Goal: Task Accomplishment & Management: Manage account settings

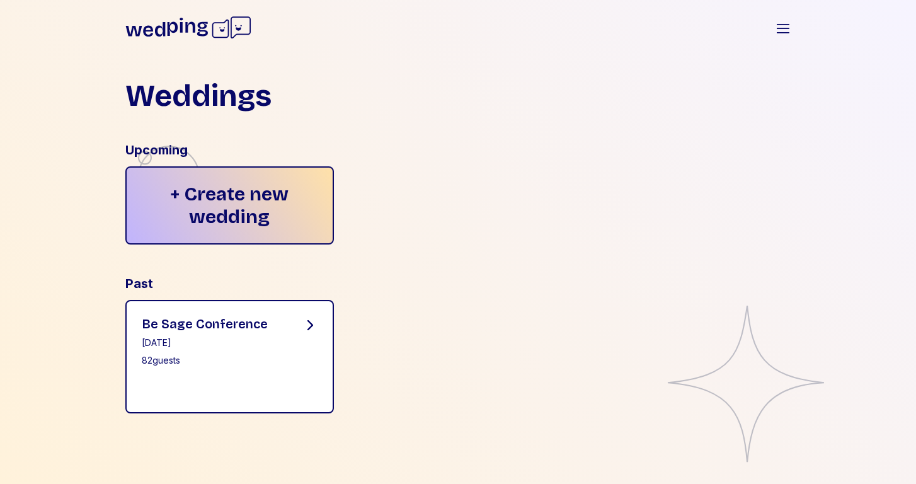
click at [275, 314] on div "Be Sage Conference March 10, 2025 82 guests" at bounding box center [229, 356] width 209 height 113
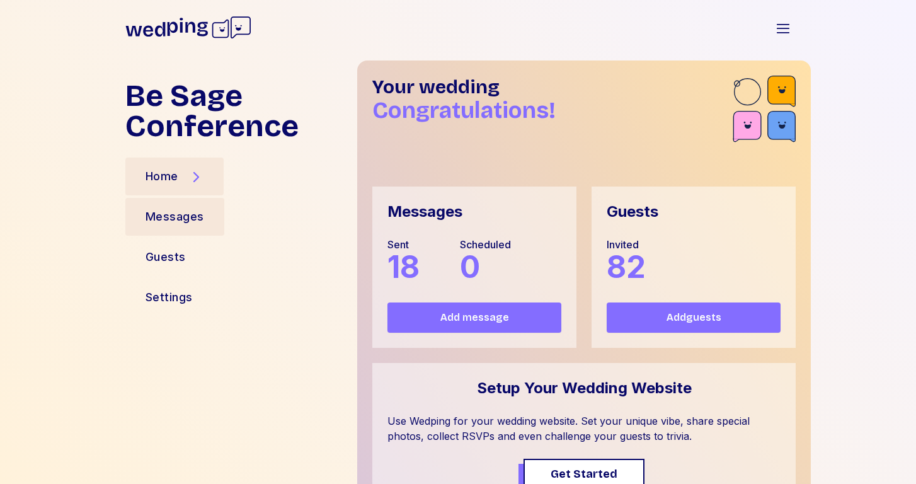
click at [187, 217] on div "Messages" at bounding box center [175, 217] width 59 height 18
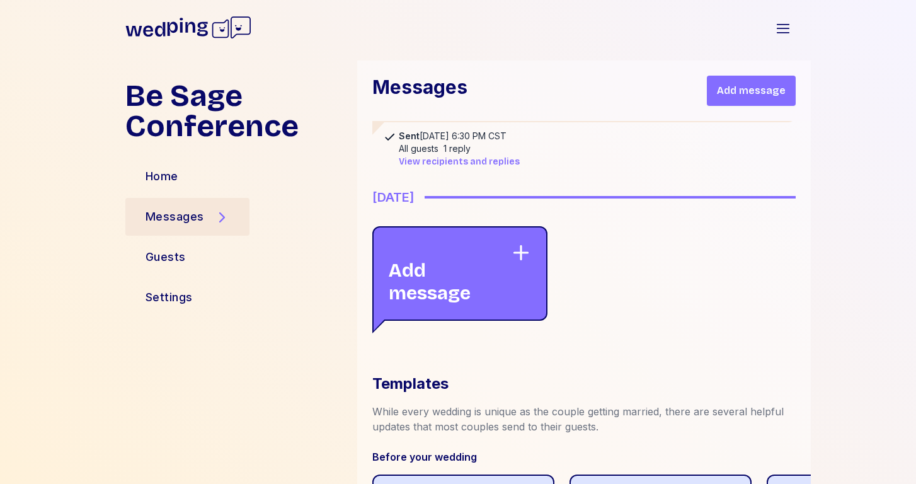
scroll to position [2912, 0]
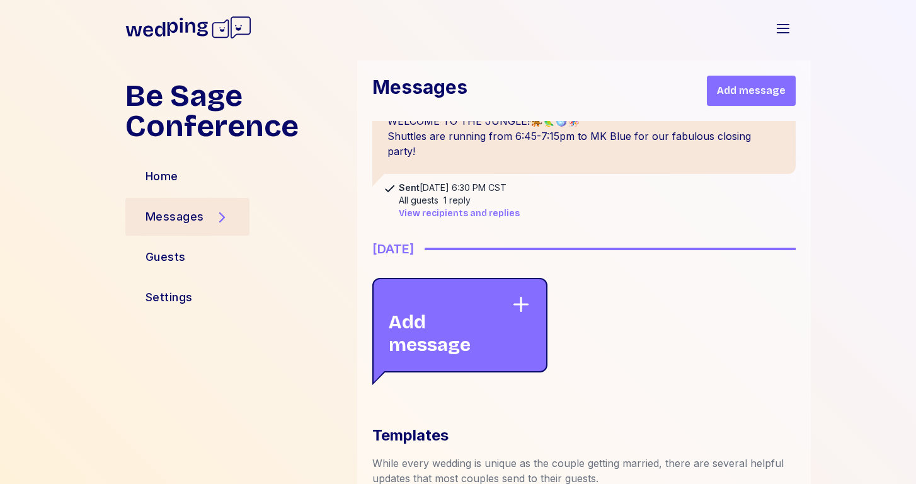
click at [441, 212] on span "View recipients and replies" at bounding box center [459, 213] width 121 height 13
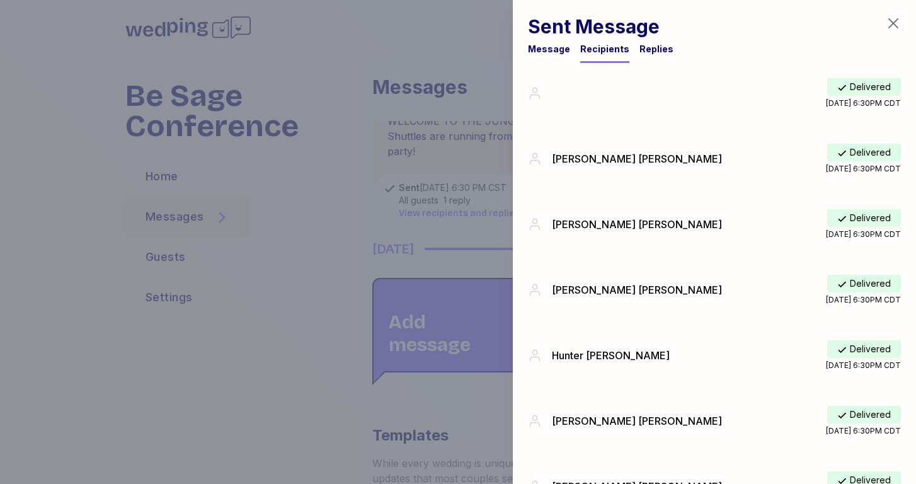
scroll to position [13, 0]
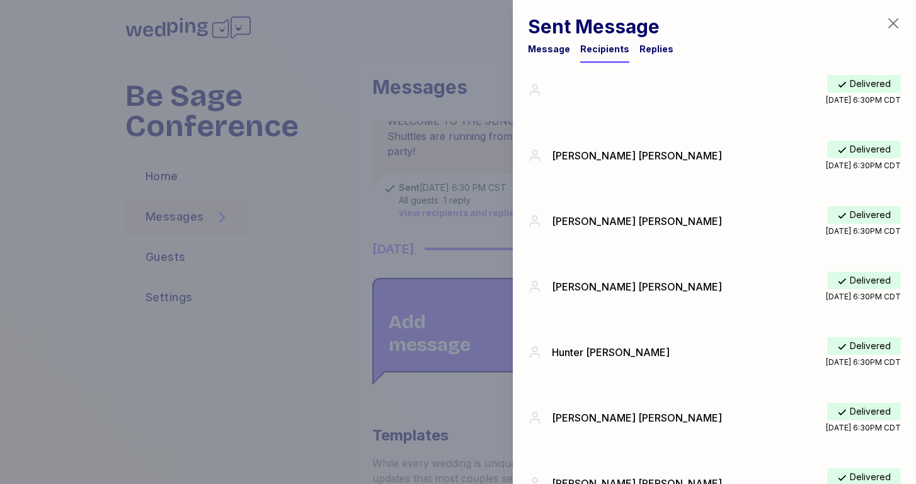
click at [645, 55] on div "Replies" at bounding box center [657, 49] width 34 height 13
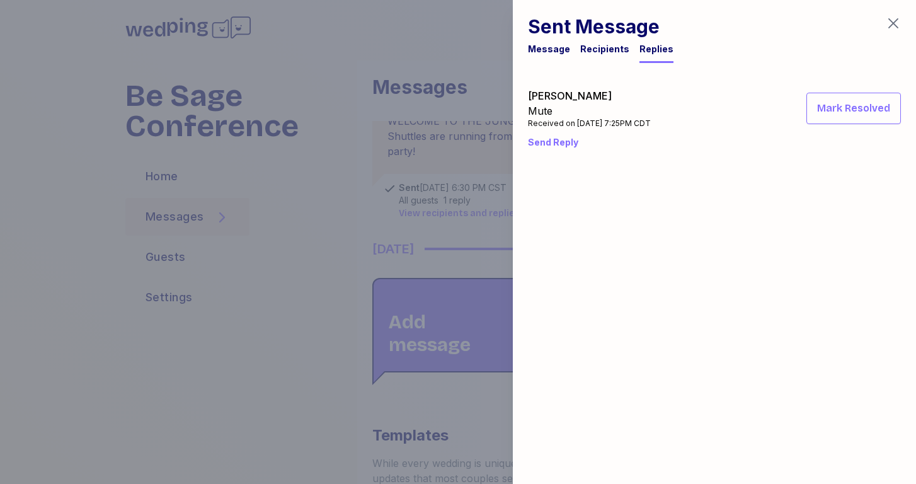
click at [601, 50] on div "Recipients" at bounding box center [604, 49] width 49 height 13
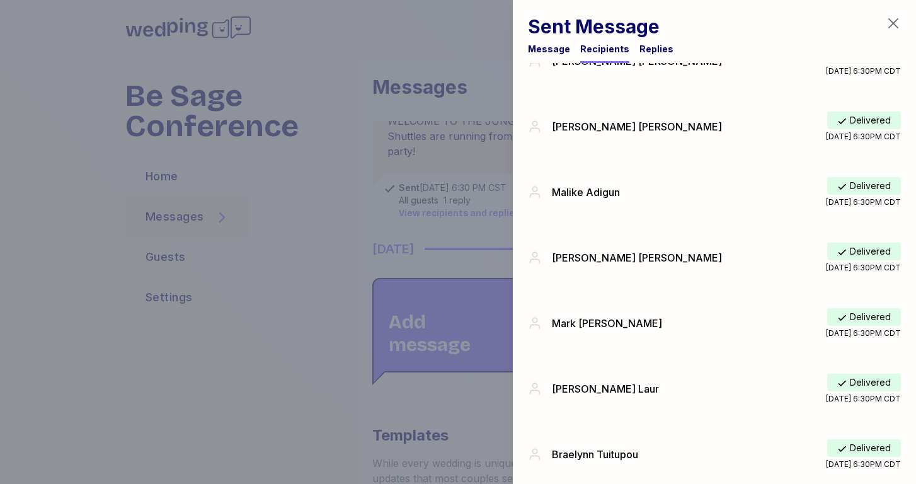
scroll to position [3266, 0]
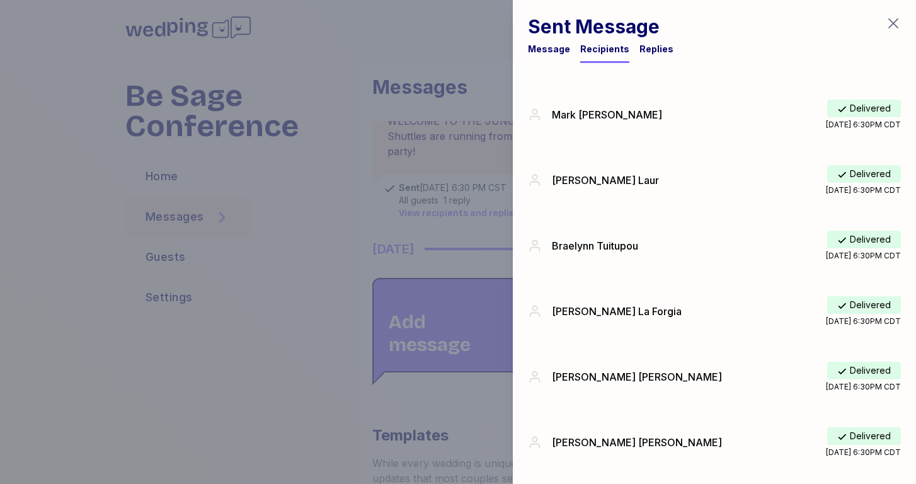
click at [550, 53] on div "Message" at bounding box center [549, 49] width 42 height 13
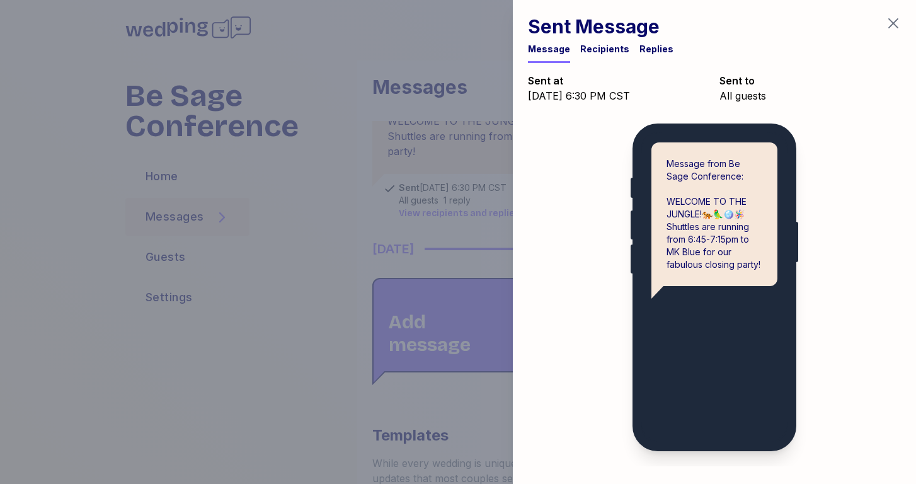
scroll to position [0, 0]
click at [891, 19] on icon "button" at bounding box center [893, 23] width 15 height 15
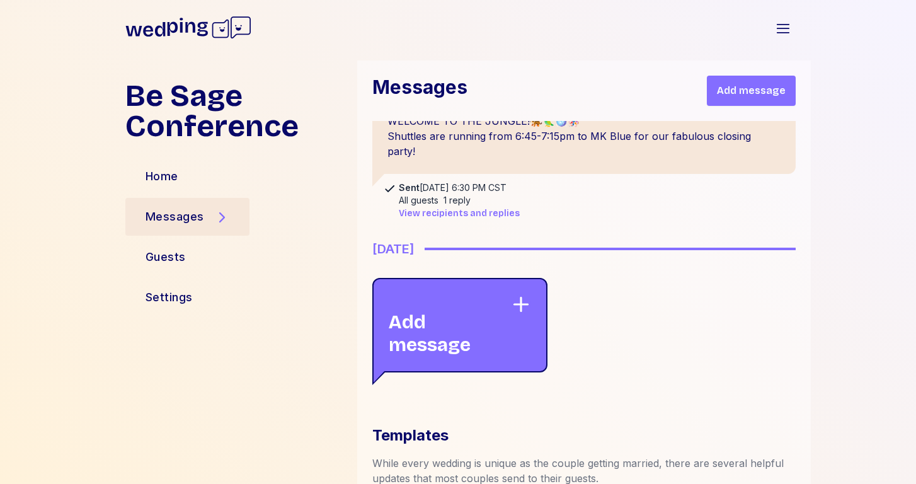
click at [228, 217] on icon at bounding box center [221, 217] width 15 height 15
click at [221, 218] on icon at bounding box center [221, 217] width 15 height 15
click at [783, 30] on icon "button" at bounding box center [783, 28] width 15 height 15
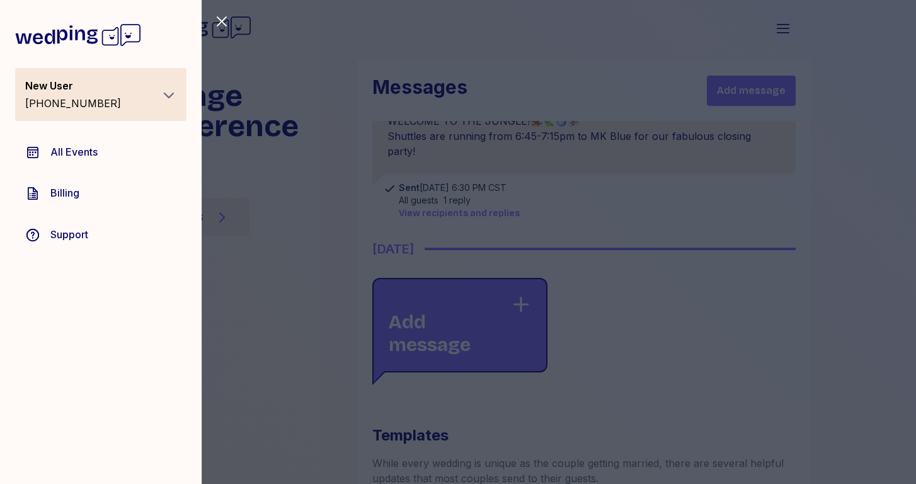
click at [310, 265] on div "Close sidebar New User +12148508453 All Events Billing Support" at bounding box center [458, 242] width 916 height 484
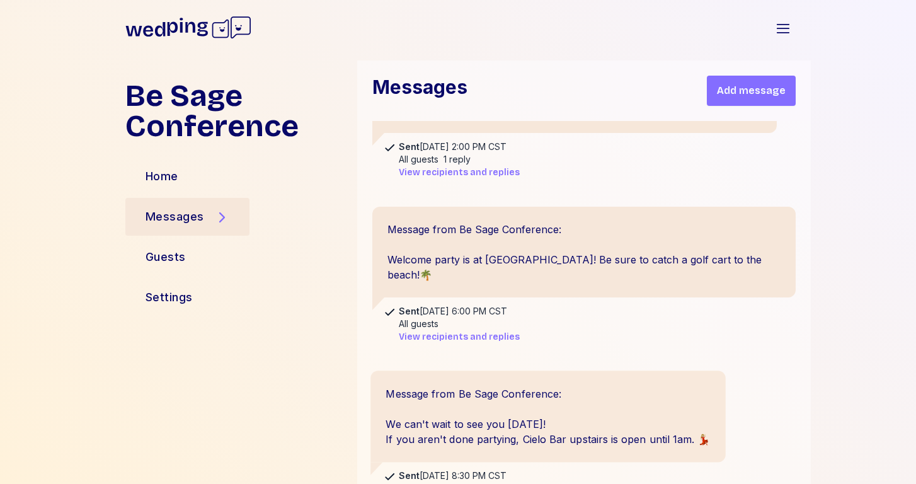
scroll to position [874, 0]
click at [449, 330] on span "View recipients and replies" at bounding box center [459, 336] width 121 height 13
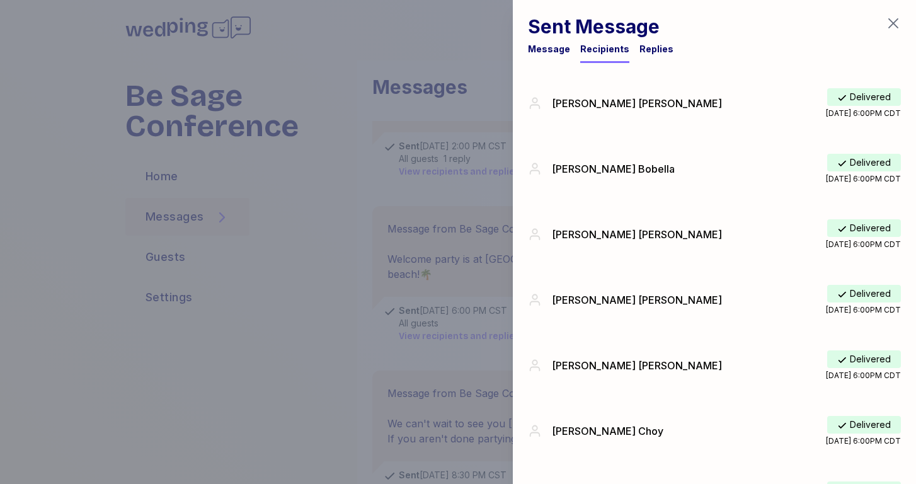
click at [648, 53] on div "Replies" at bounding box center [657, 49] width 34 height 13
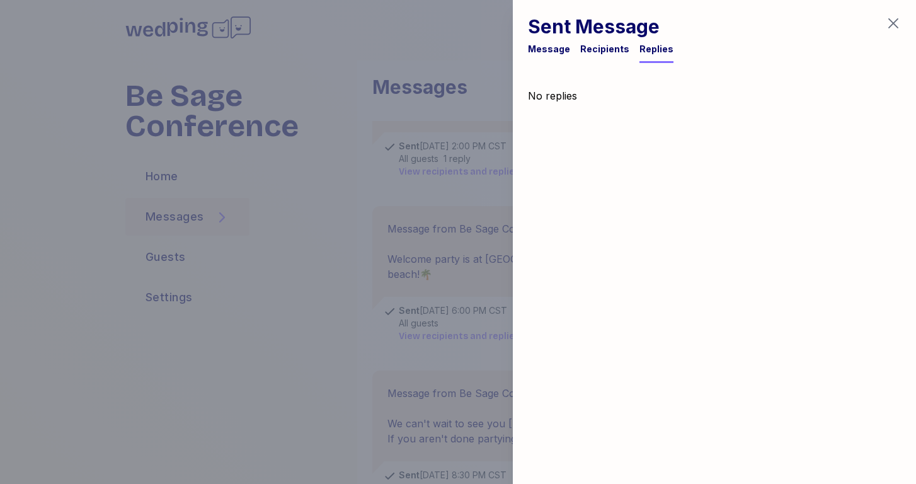
click at [894, 26] on icon "button" at bounding box center [893, 23] width 15 height 15
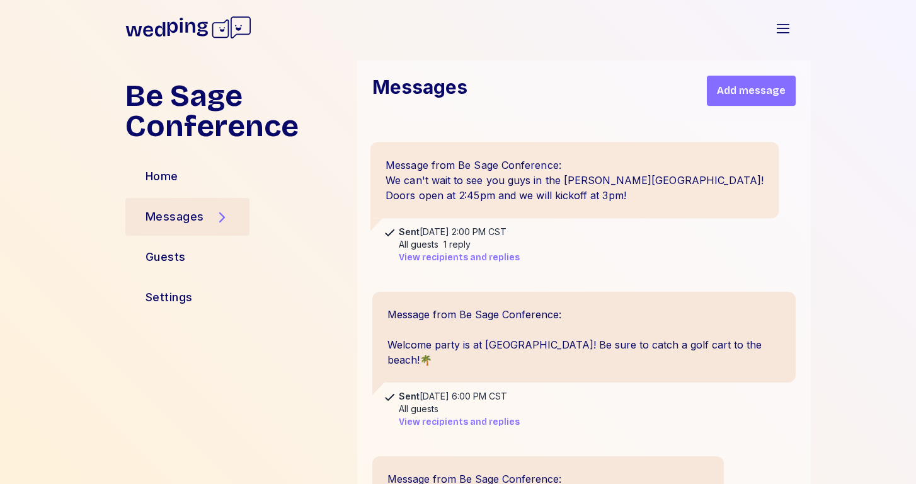
scroll to position [790, 0]
click at [502, 255] on span "View recipients and replies" at bounding box center [459, 256] width 121 height 13
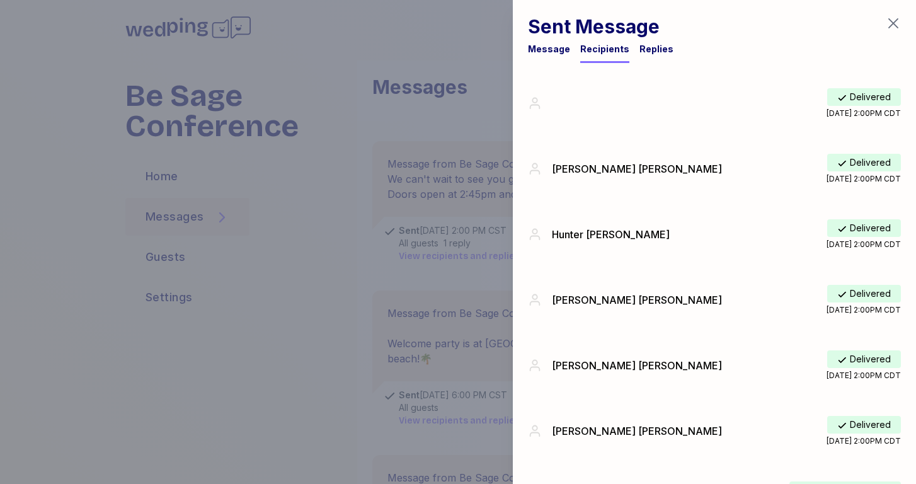
click at [652, 46] on div "Replies" at bounding box center [657, 49] width 34 height 13
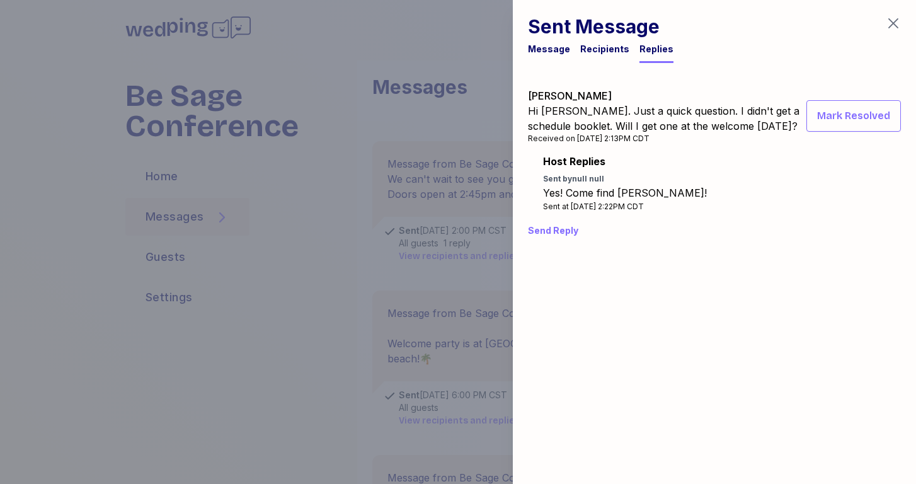
click at [894, 23] on icon "button" at bounding box center [894, 23] width 10 height 10
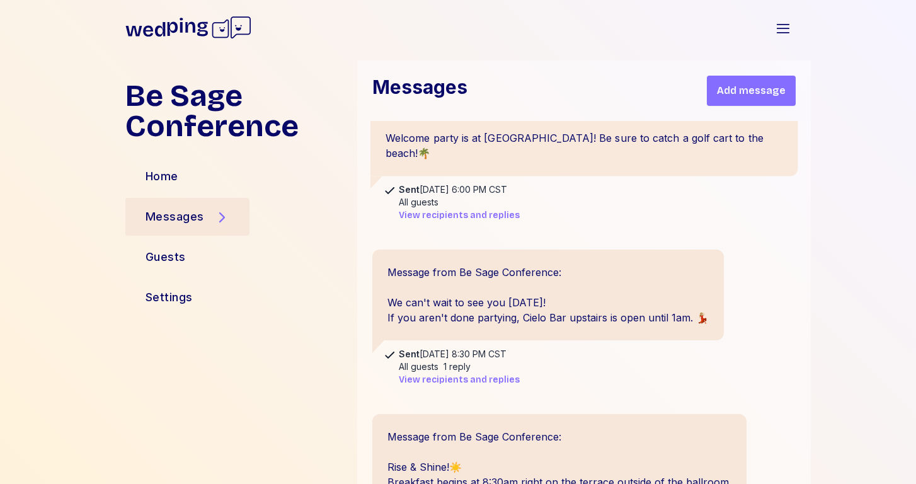
scroll to position [1073, 0]
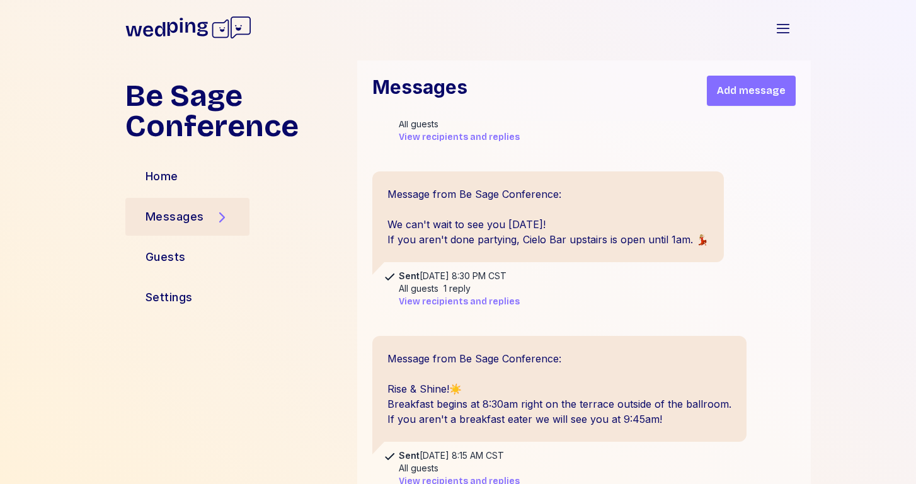
click at [456, 296] on span "View recipients and replies" at bounding box center [459, 302] width 121 height 13
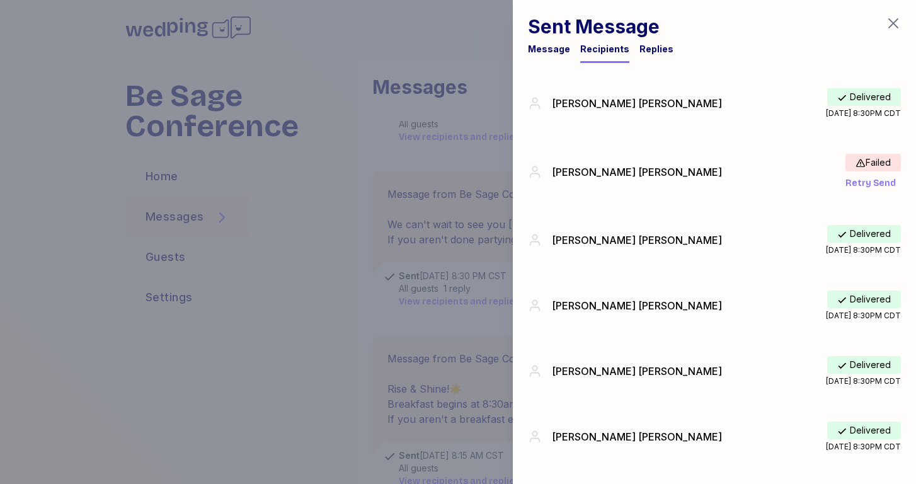
click at [649, 48] on div "Replies" at bounding box center [657, 49] width 34 height 13
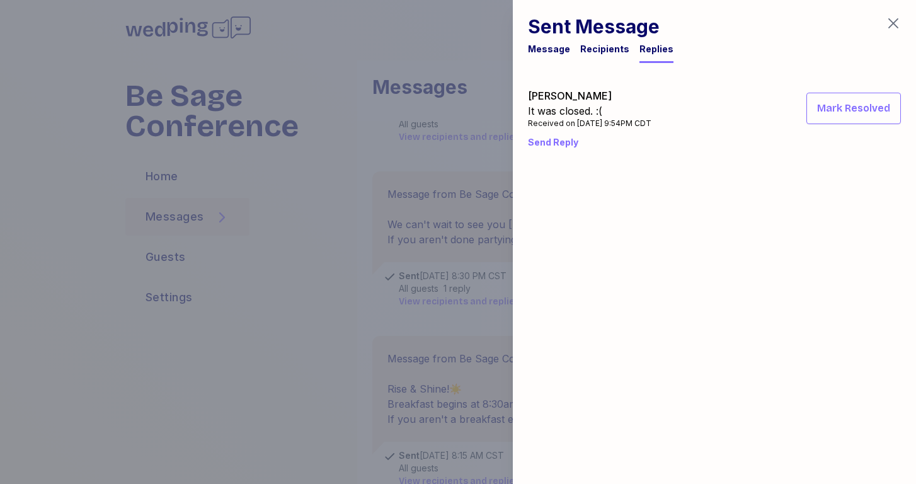
click at [896, 23] on icon "button" at bounding box center [893, 23] width 15 height 15
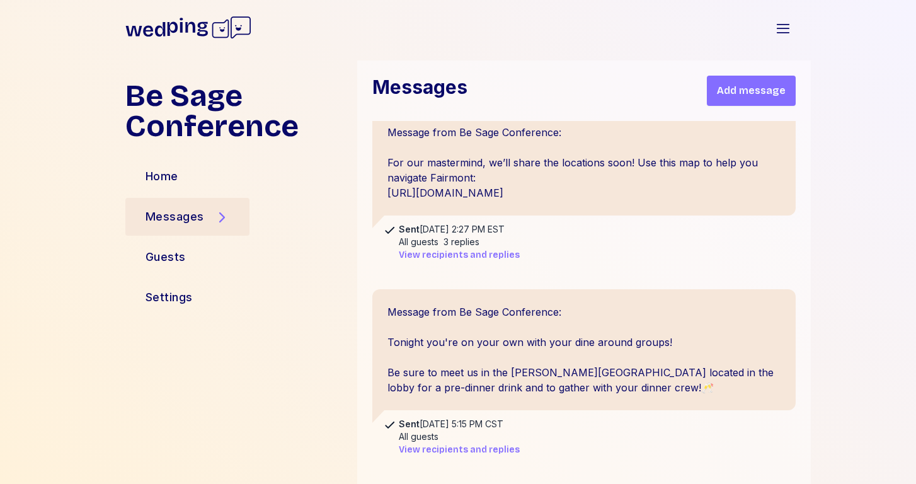
scroll to position [1648, 0]
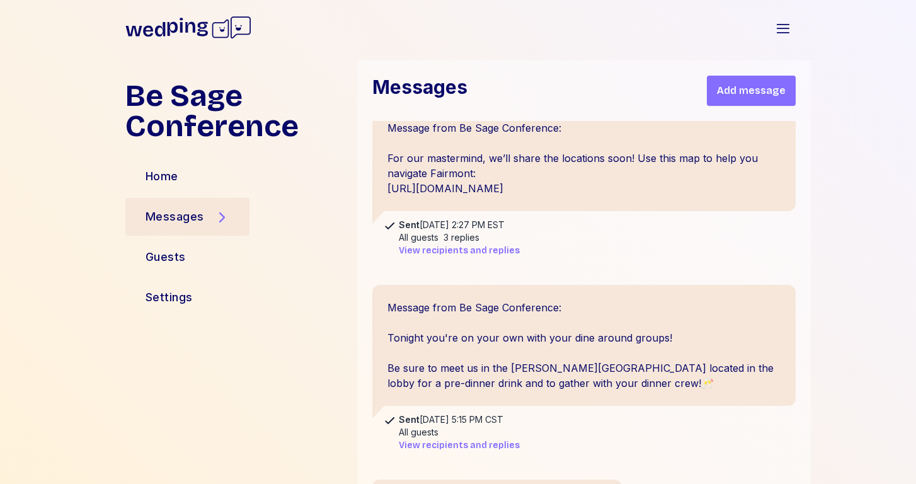
click at [459, 248] on span "View recipients and replies" at bounding box center [459, 251] width 121 height 13
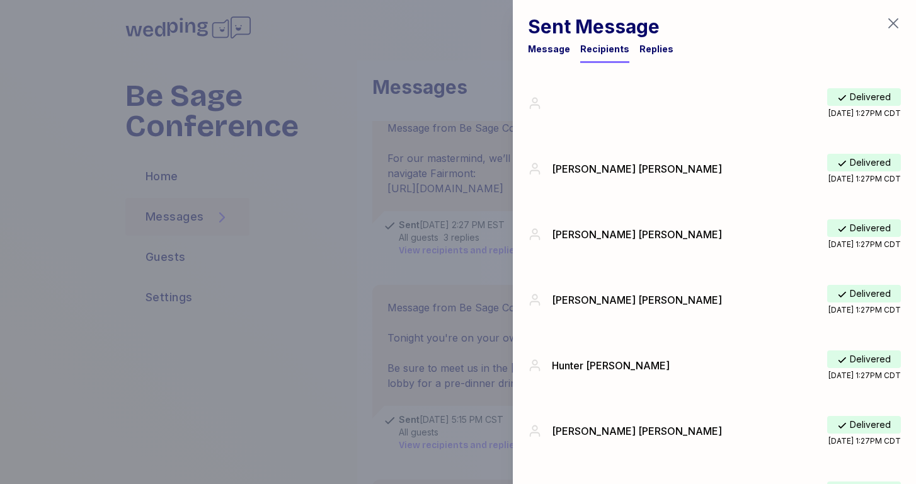
click at [656, 46] on div "Replies" at bounding box center [657, 49] width 34 height 13
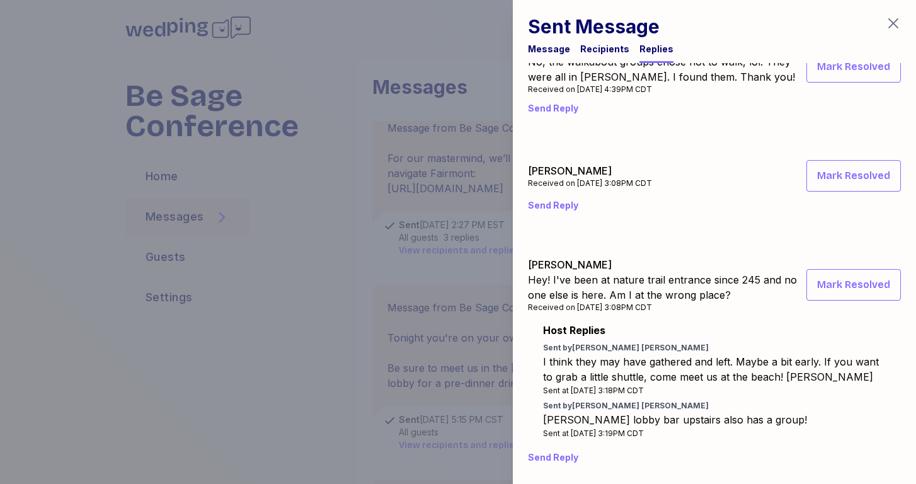
scroll to position [49, 0]
click at [894, 20] on icon "button" at bounding box center [893, 23] width 15 height 15
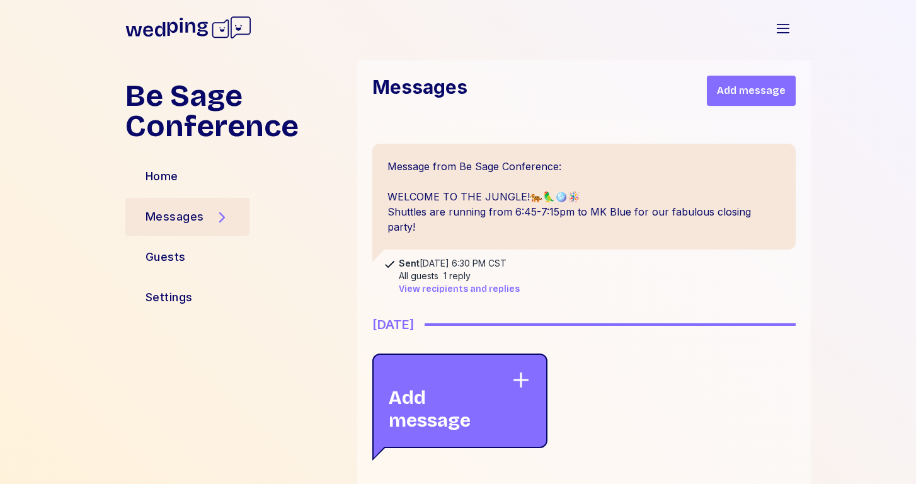
scroll to position [2847, 0]
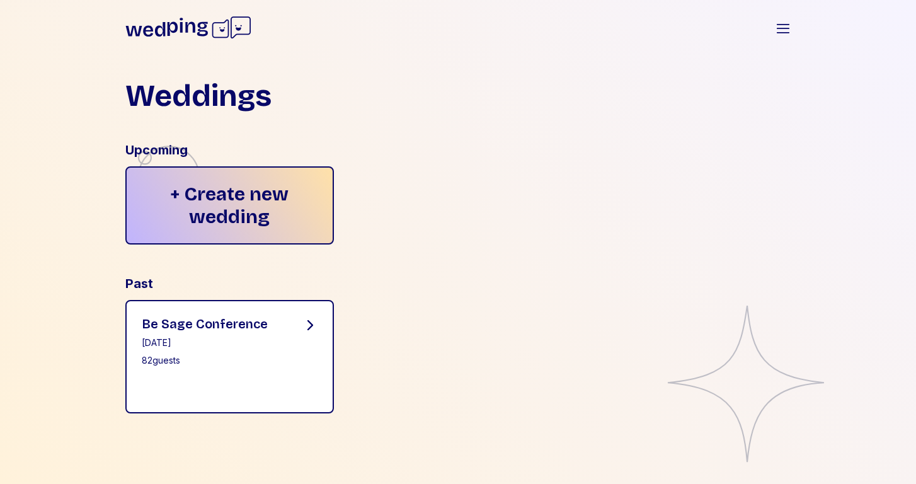
click at [303, 319] on icon at bounding box center [310, 325] width 15 height 15
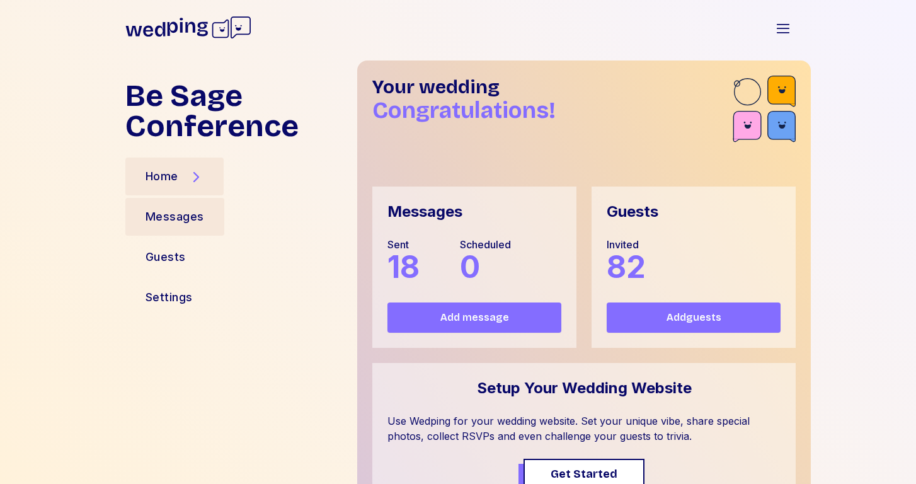
click at [180, 228] on div "Messages" at bounding box center [174, 217] width 99 height 38
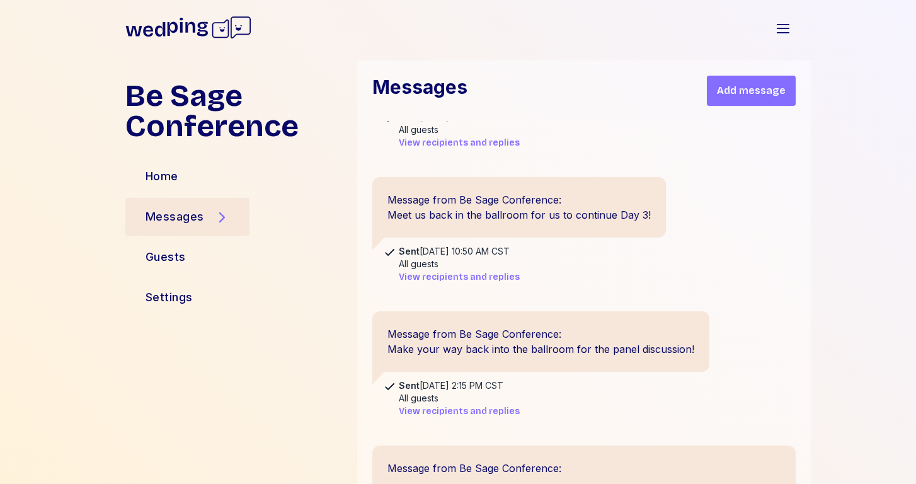
scroll to position [2539, 0]
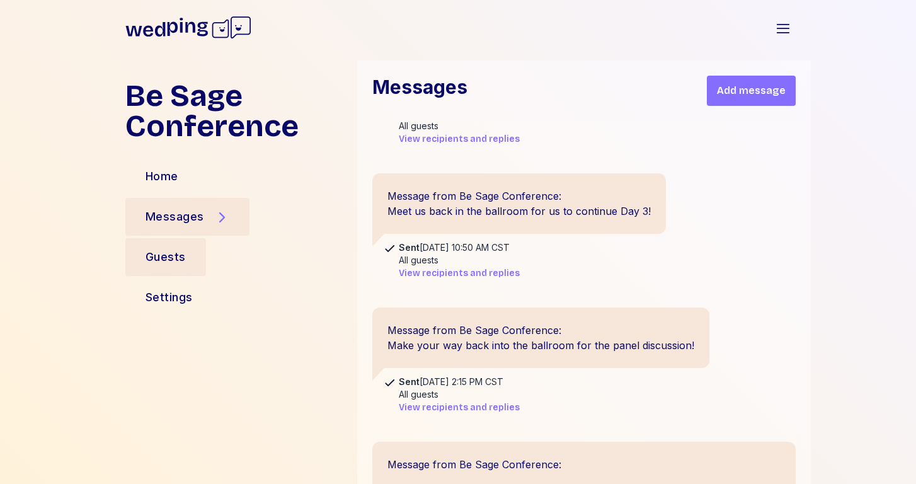
click at [174, 259] on div "Guests" at bounding box center [166, 257] width 40 height 18
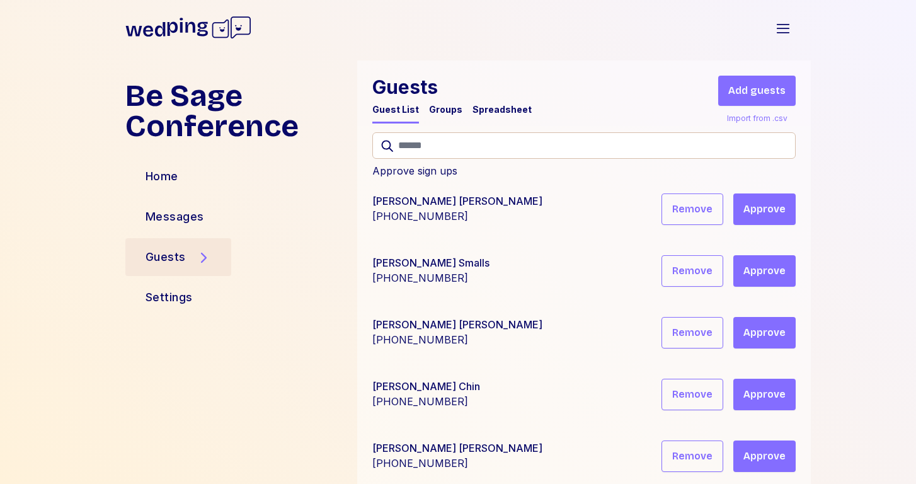
scroll to position [176, 0]
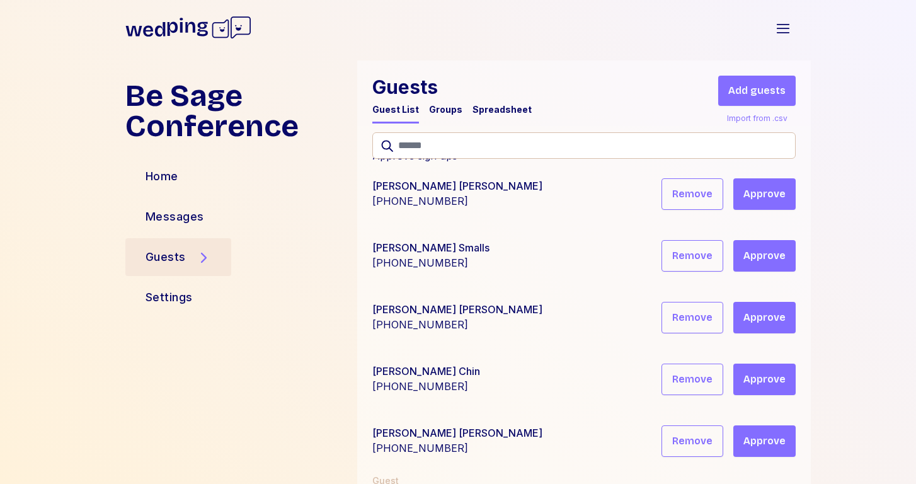
click at [489, 113] on div "Spreadsheet" at bounding box center [502, 109] width 59 height 13
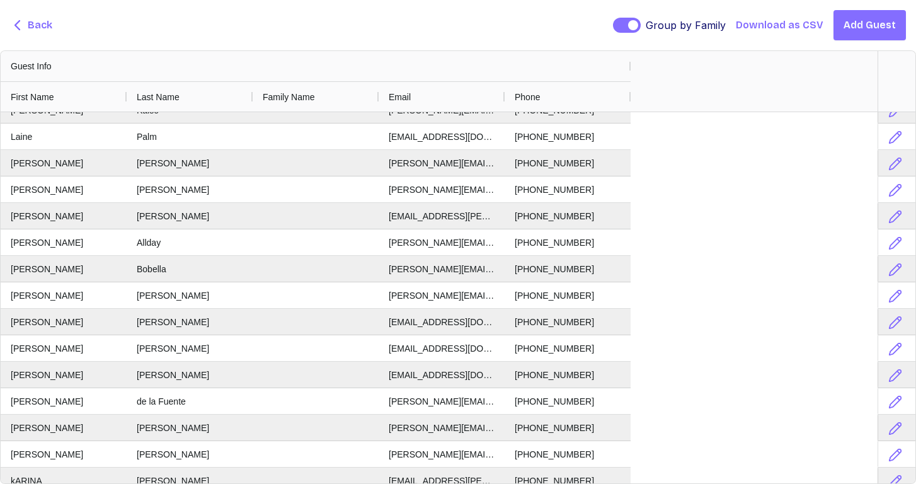
scroll to position [0, 0]
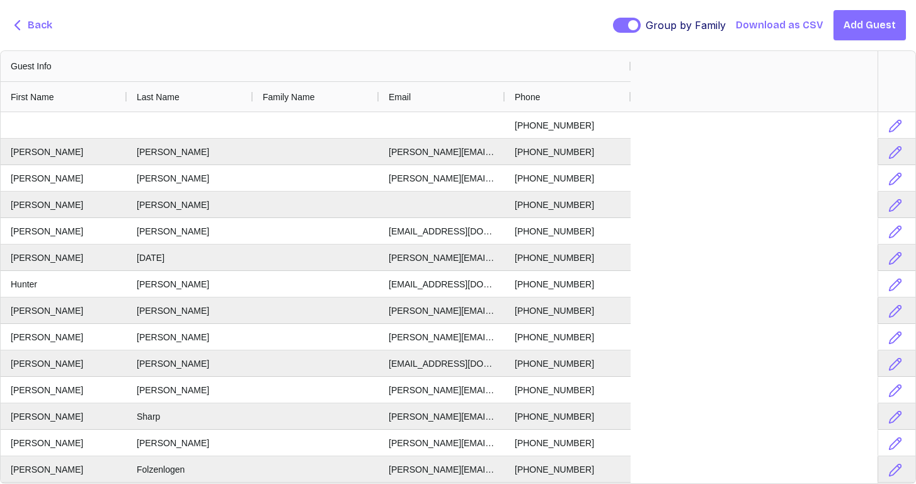
click at [30, 23] on span "Back" at bounding box center [40, 25] width 25 height 15
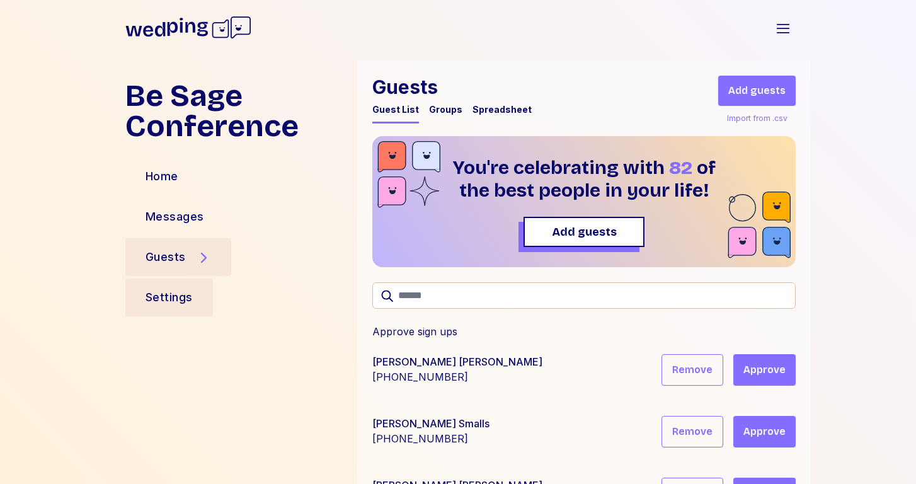
click at [180, 301] on div "Settings" at bounding box center [169, 298] width 47 height 18
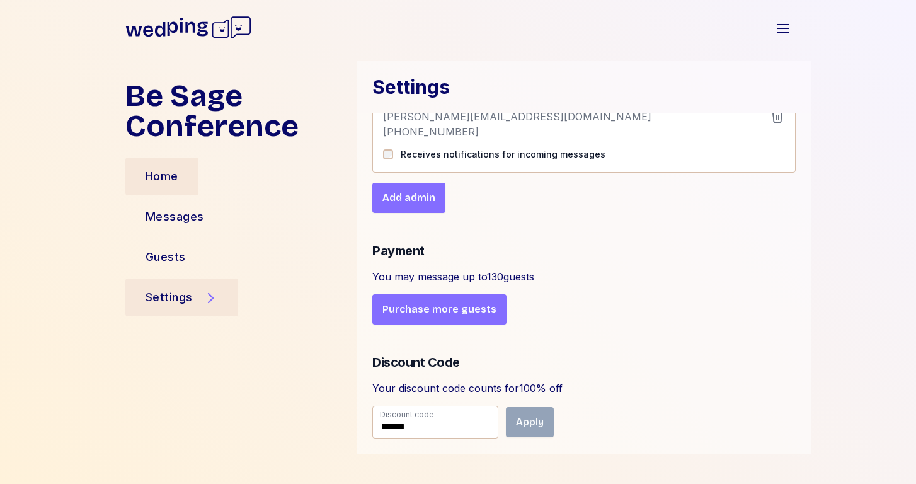
click at [171, 172] on div "Home" at bounding box center [162, 177] width 33 height 18
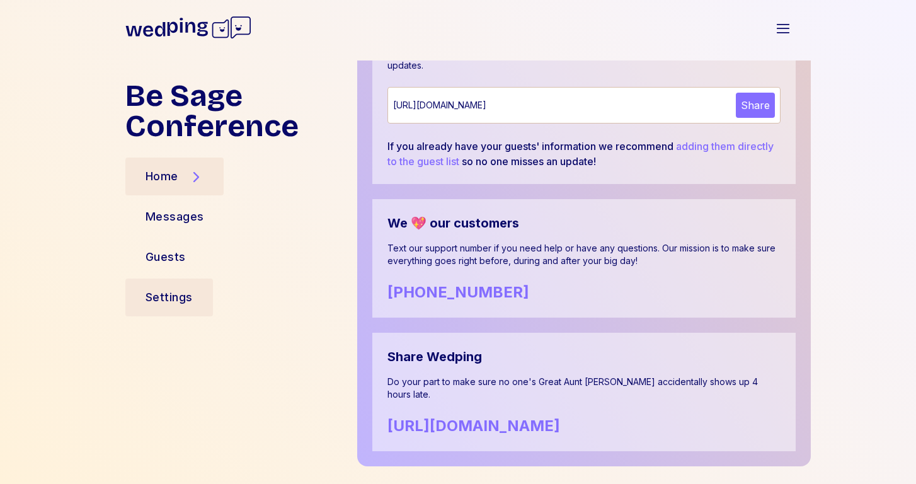
click at [168, 301] on div "Settings" at bounding box center [169, 298] width 47 height 18
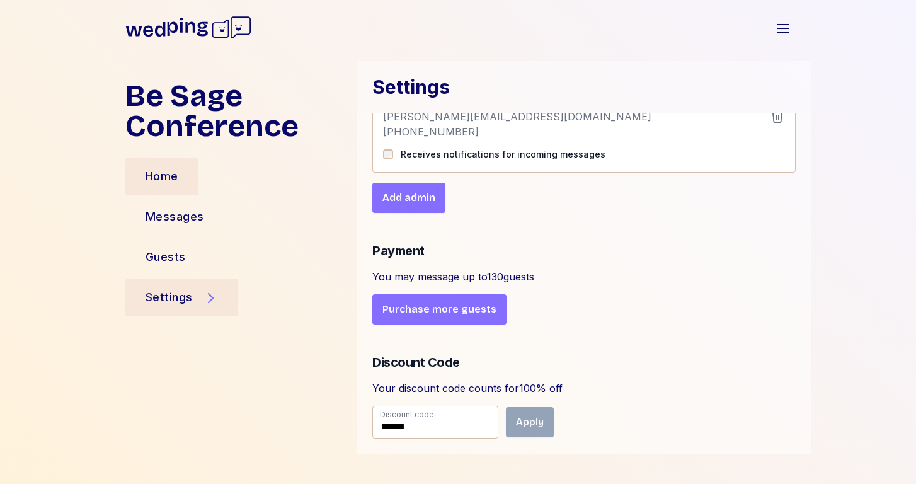
click at [155, 185] on div "Home" at bounding box center [161, 177] width 73 height 38
